Goal: Navigation & Orientation: Find specific page/section

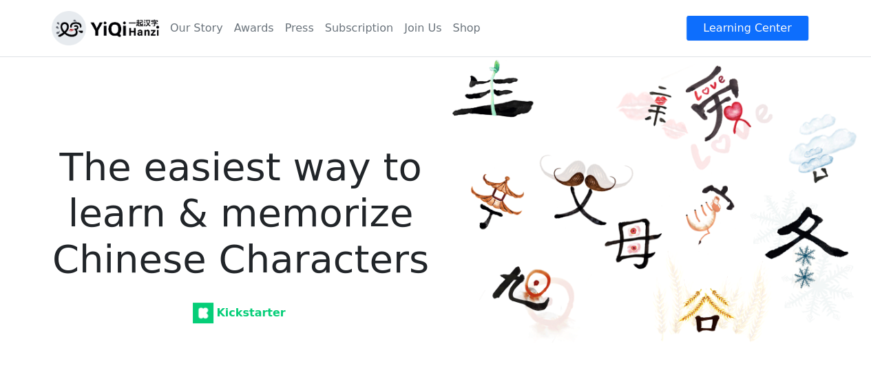
click at [248, 310] on strong "Kickstarter" at bounding box center [239, 312] width 89 height 13
click at [308, 32] on link "Press" at bounding box center [299, 28] width 40 height 28
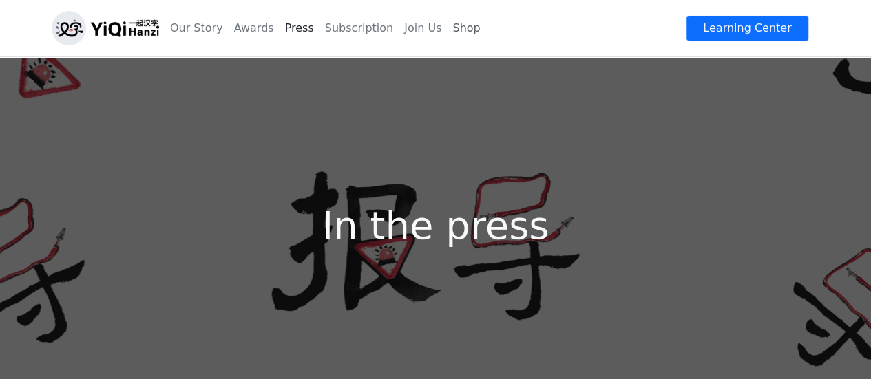
click at [460, 32] on link "Shop" at bounding box center [466, 28] width 39 height 28
